Goal: Transaction & Acquisition: Purchase product/service

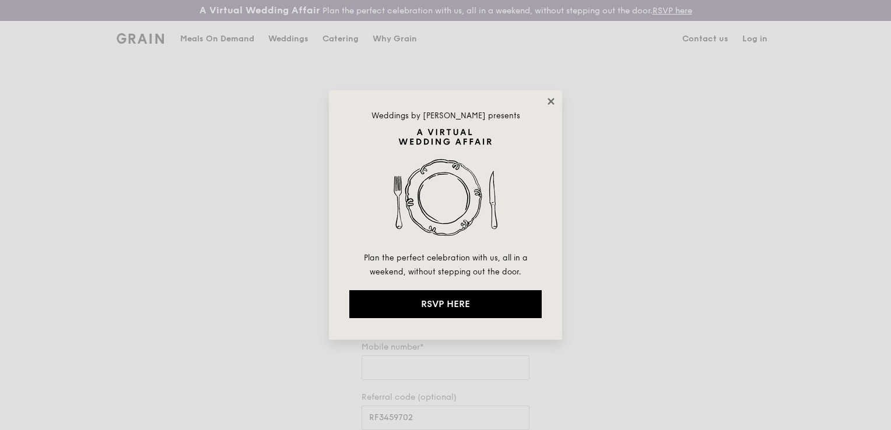
click at [549, 103] on icon at bounding box center [550, 101] width 6 height 6
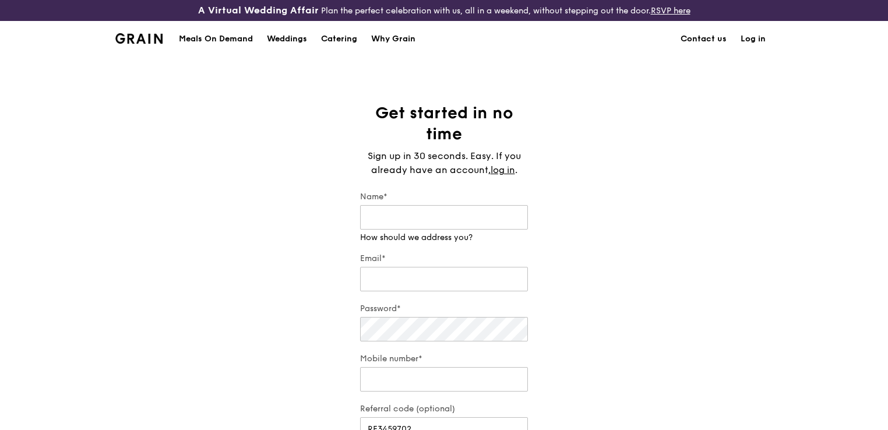
click at [751, 38] on link "Log in" at bounding box center [753, 39] width 39 height 35
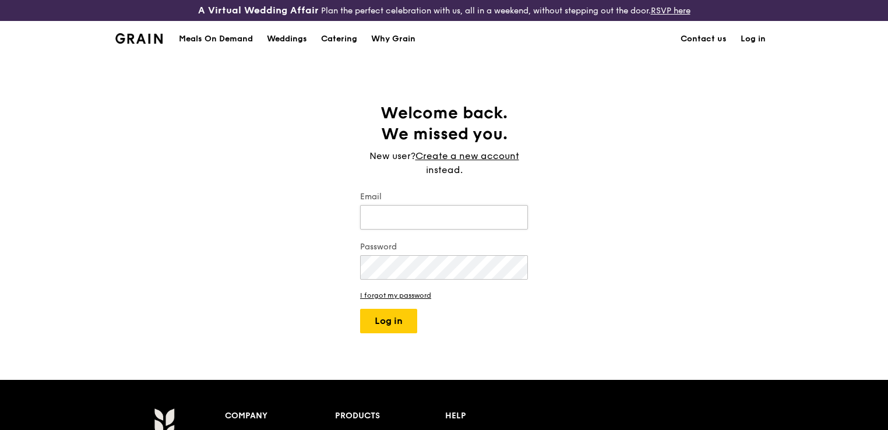
click at [399, 227] on input "Email" at bounding box center [444, 217] width 168 height 24
type input "[EMAIL_ADDRESS][DOMAIN_NAME]"
click at [360, 309] on button "Log in" at bounding box center [388, 321] width 57 height 24
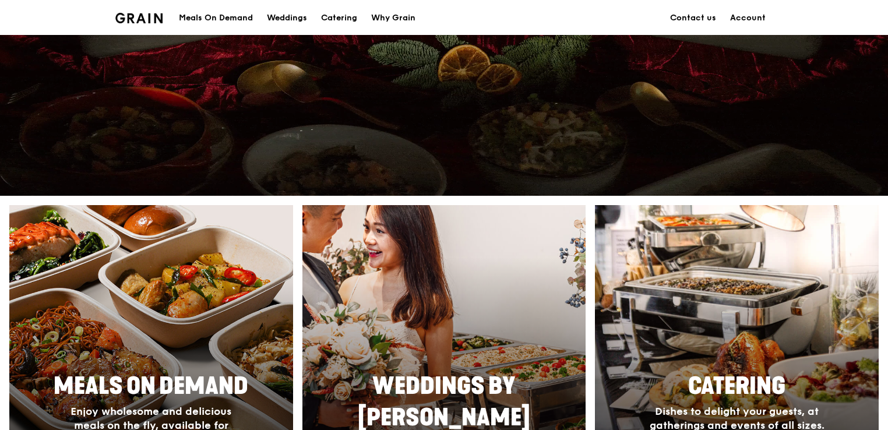
scroll to position [525, 0]
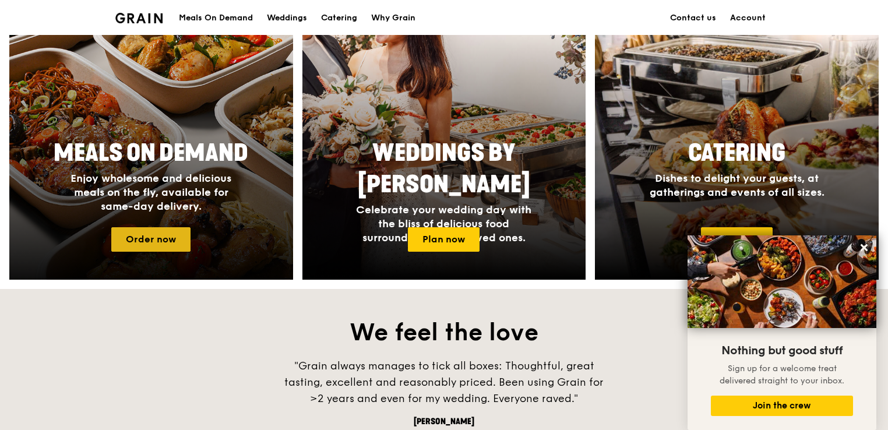
click at [149, 243] on link "Order now" at bounding box center [150, 239] width 79 height 24
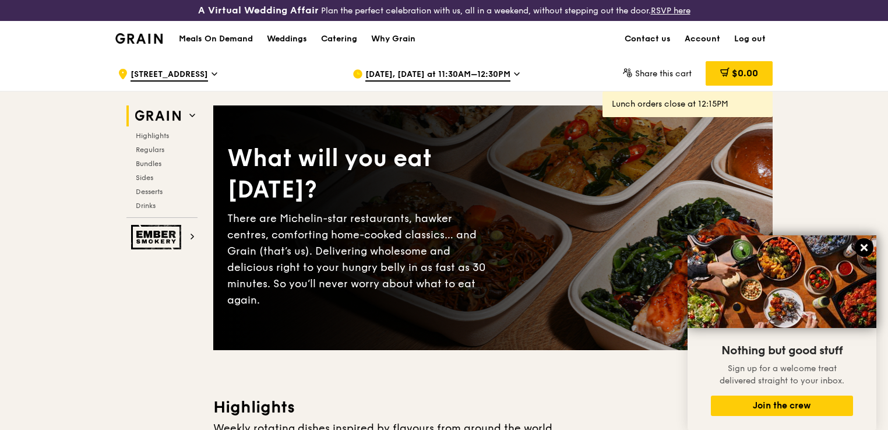
click at [863, 249] on icon at bounding box center [864, 247] width 7 height 7
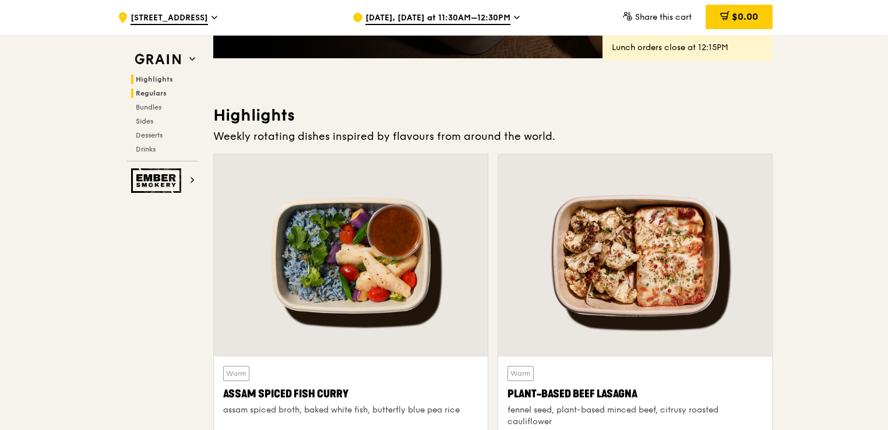
scroll to position [175, 0]
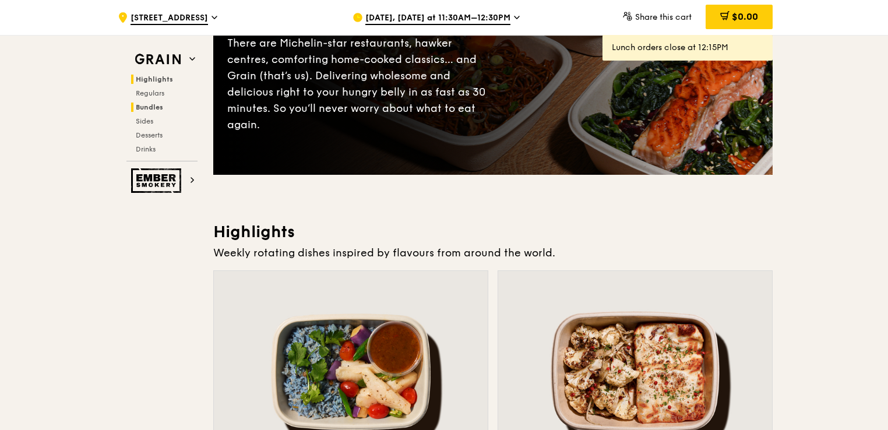
click at [152, 105] on span "Bundles" at bounding box center [149, 107] width 27 height 8
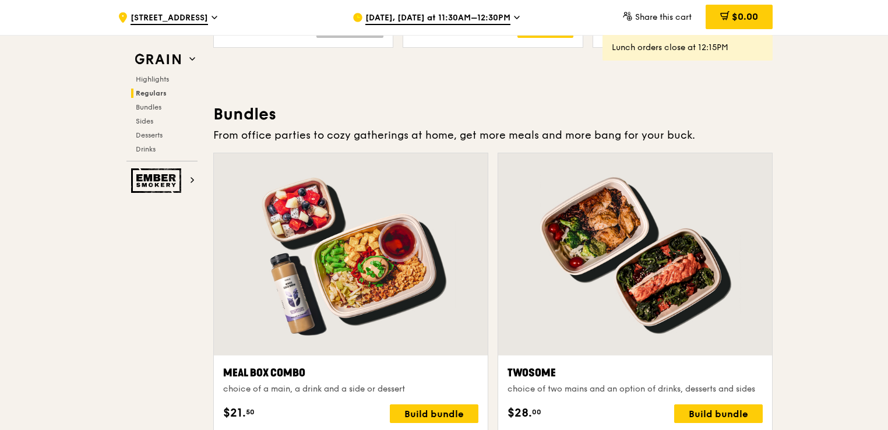
scroll to position [1711, 0]
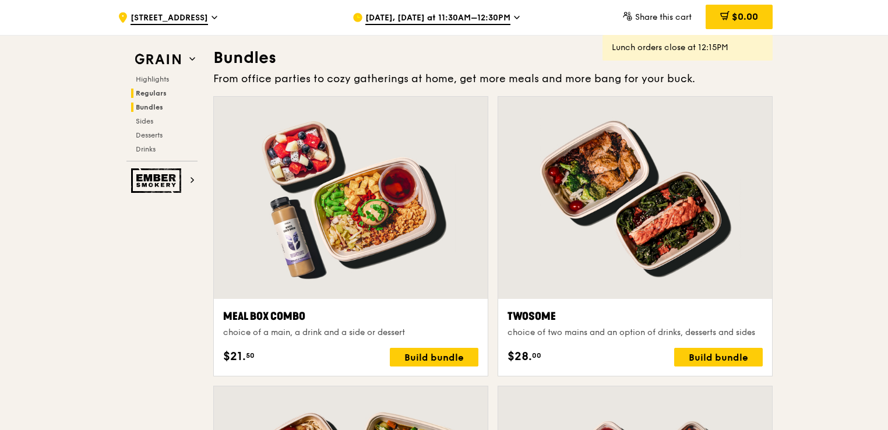
click at [154, 94] on span "Regulars" at bounding box center [151, 93] width 31 height 8
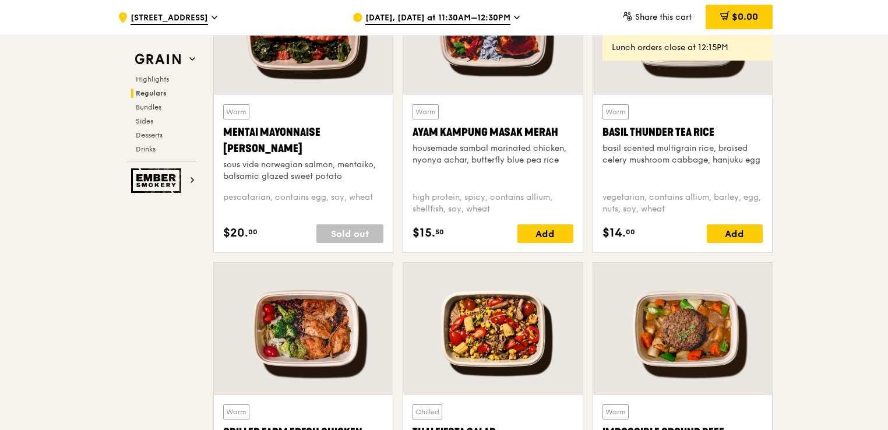
scroll to position [857, 0]
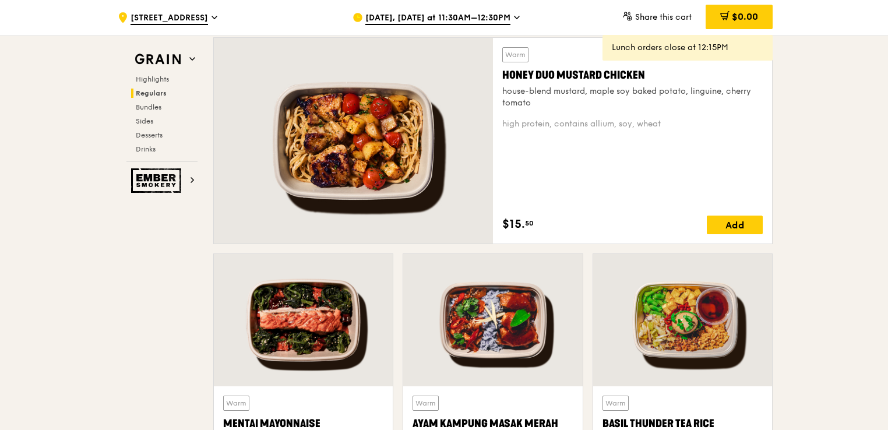
click at [153, 87] on div "Highlights Regulars Bundles Sides Desserts Drinks" at bounding box center [161, 114] width 71 height 79
click at [153, 90] on span "Regulars" at bounding box center [151, 93] width 31 height 8
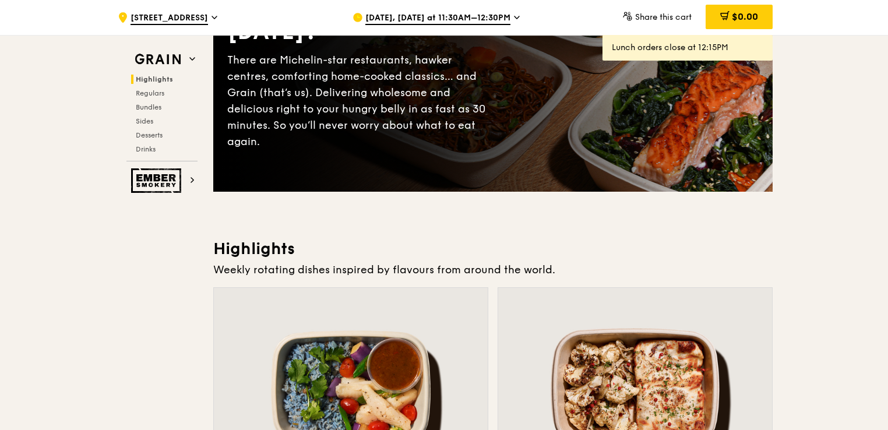
scroll to position [0, 0]
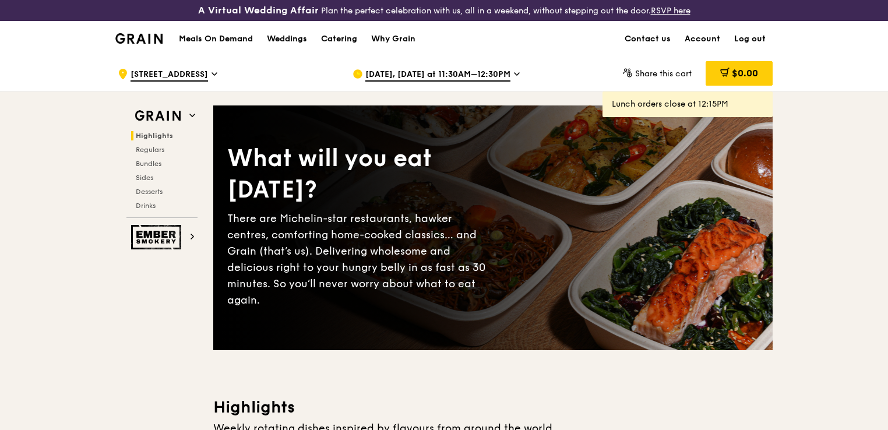
click at [213, 41] on h1 "Meals On Demand" at bounding box center [216, 39] width 74 height 12
click at [239, 34] on h1 "Meals On Demand" at bounding box center [216, 39] width 74 height 12
click at [147, 36] on img at bounding box center [138, 38] width 47 height 10
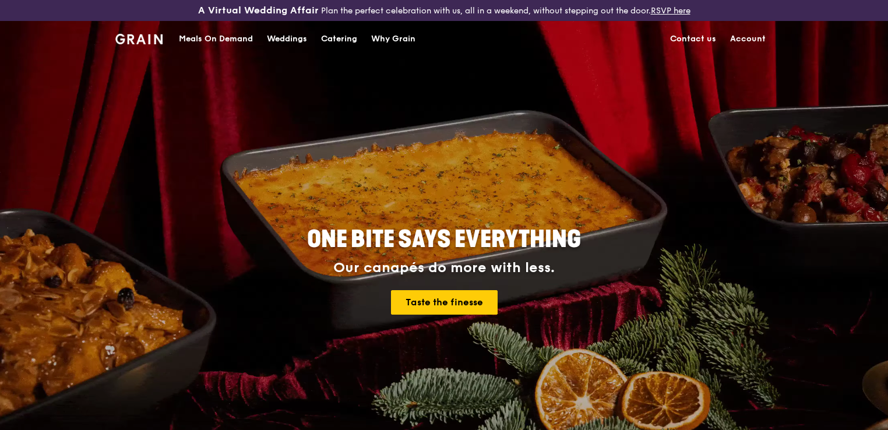
click at [194, 41] on div "Meals On Demand" at bounding box center [216, 39] width 74 height 35
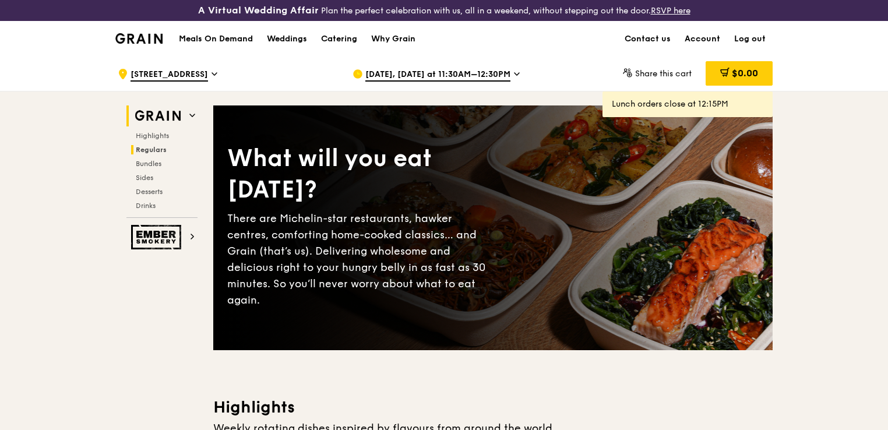
click at [157, 149] on span "Regulars" at bounding box center [151, 150] width 31 height 8
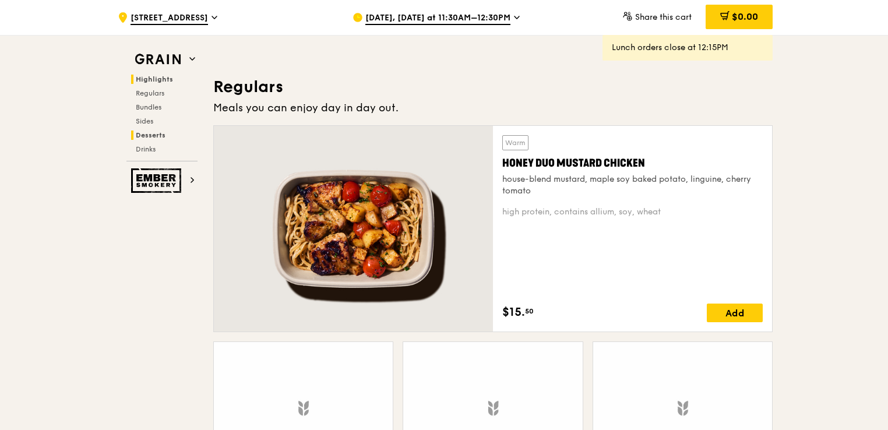
scroll to position [799, 0]
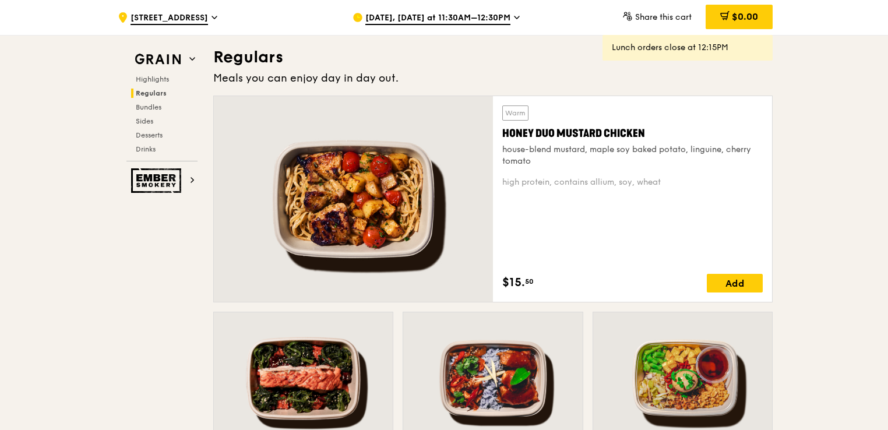
click at [474, 15] on span "[DATE], [DATE] at 11:30AM–12:30PM" at bounding box center [437, 18] width 145 height 13
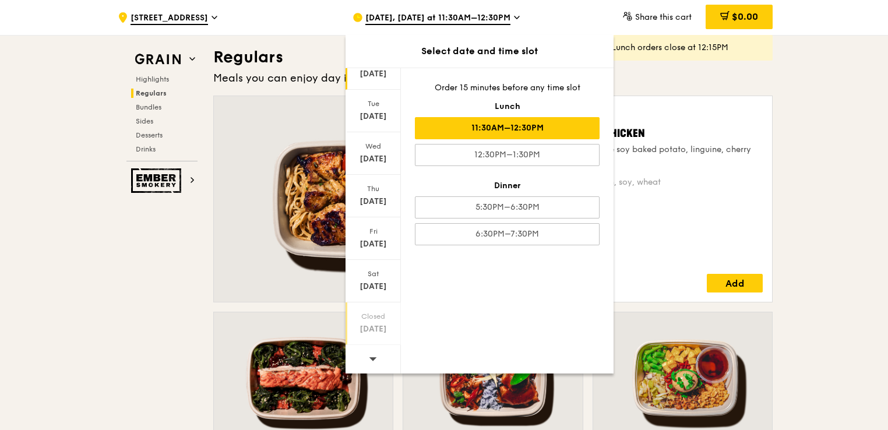
scroll to position [974, 0]
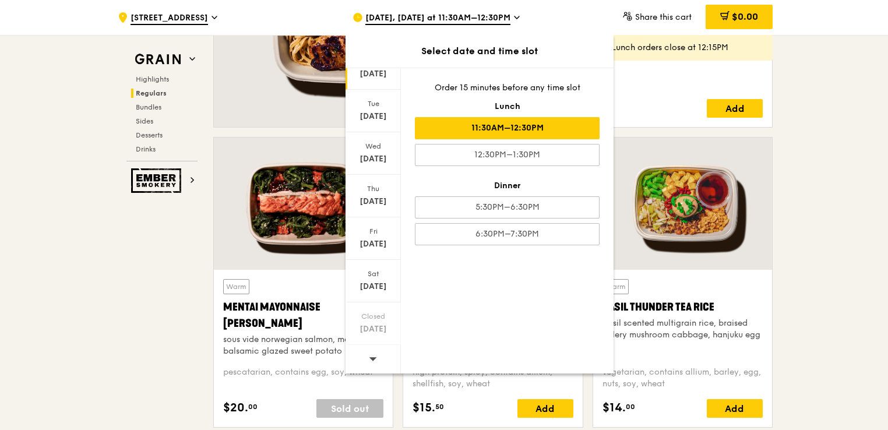
click at [369, 357] on icon at bounding box center [373, 358] width 8 height 9
click at [380, 241] on div "[DATE]" at bounding box center [373, 244] width 52 height 12
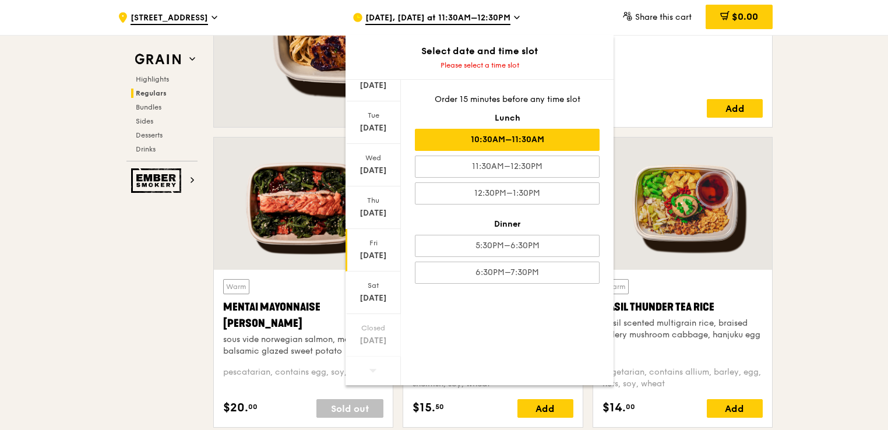
click at [508, 145] on div "10:30AM–11:30AM" at bounding box center [507, 140] width 185 height 22
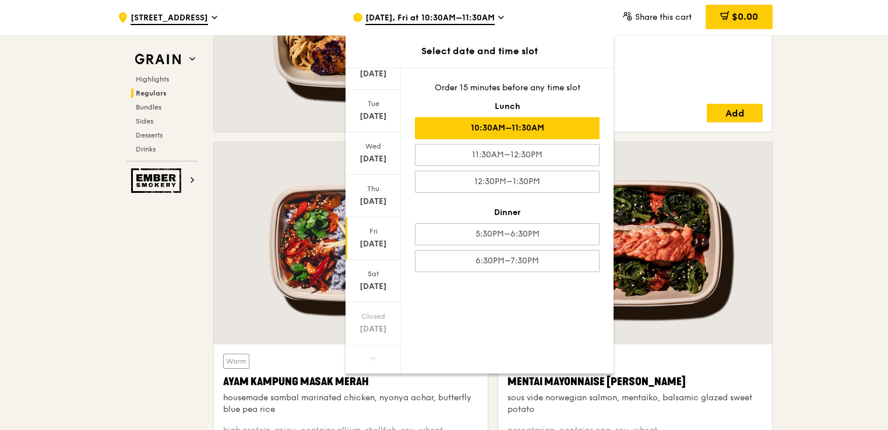
scroll to position [1167, 0]
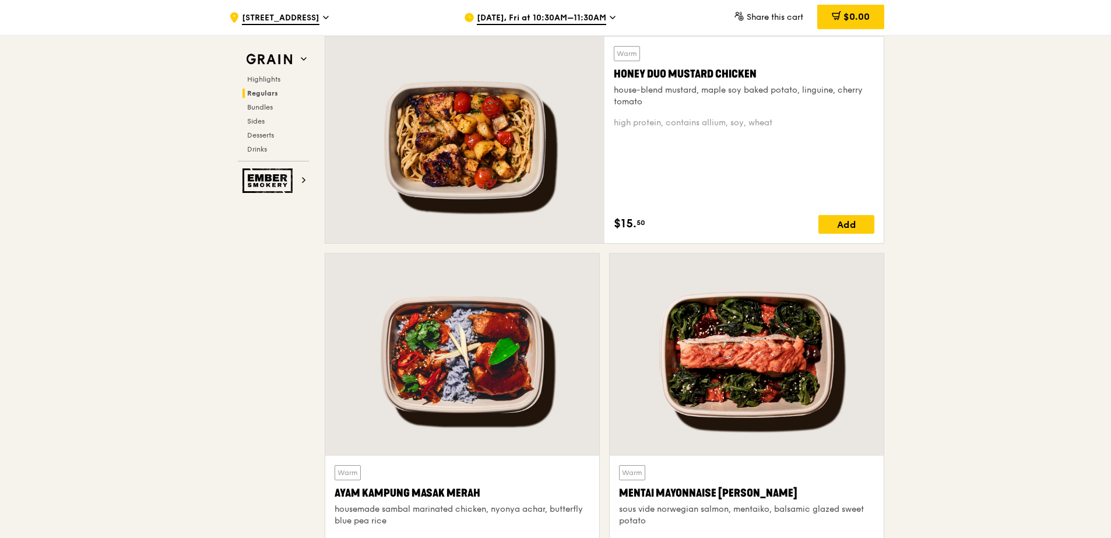
scroll to position [979, 0]
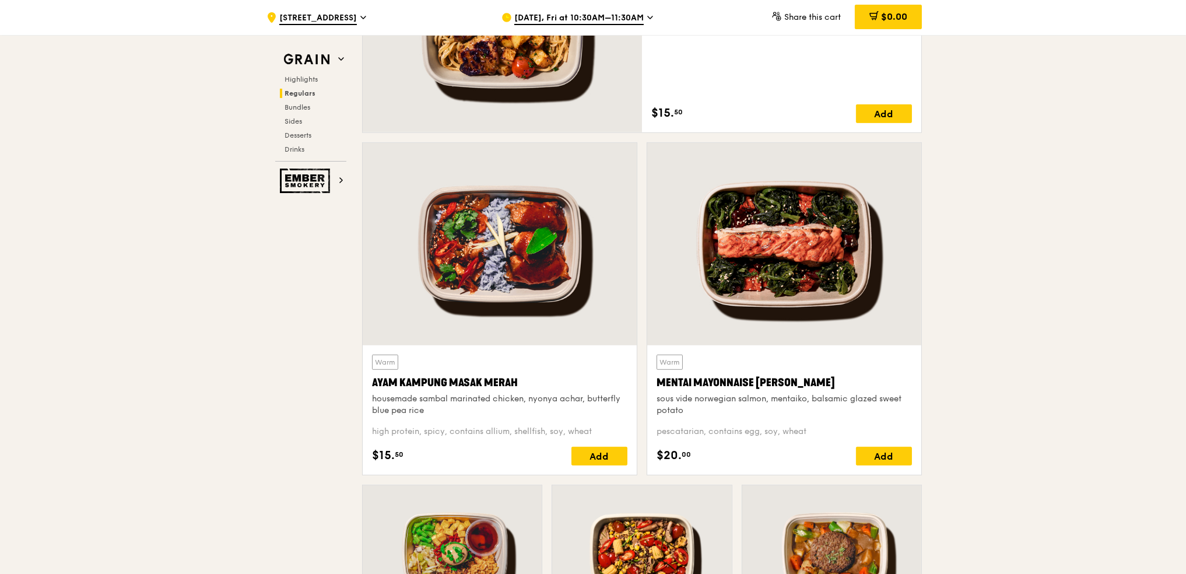
scroll to position [1007, 0]
